Goal: Transaction & Acquisition: Subscribe to service/newsletter

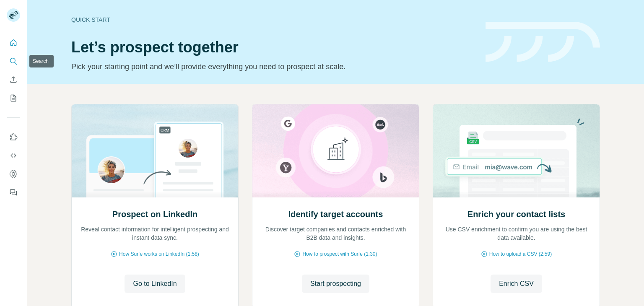
click at [10, 61] on icon "Search" at bounding box center [12, 60] width 5 height 5
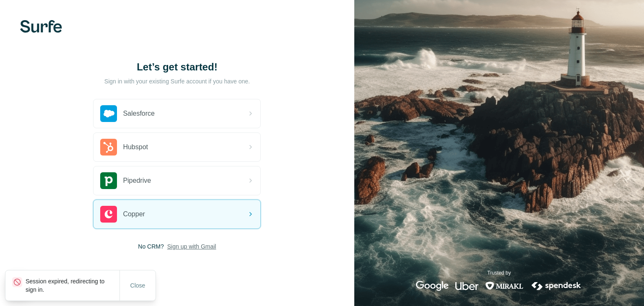
click at [193, 249] on span "Sign up with Gmail" at bounding box center [191, 246] width 49 height 8
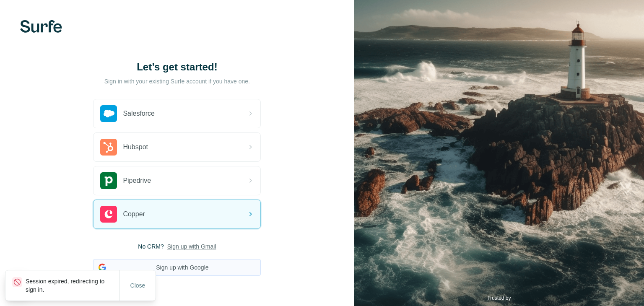
click at [186, 271] on button "Sign up with Google" at bounding box center [177, 267] width 168 height 17
